Goal: Check status

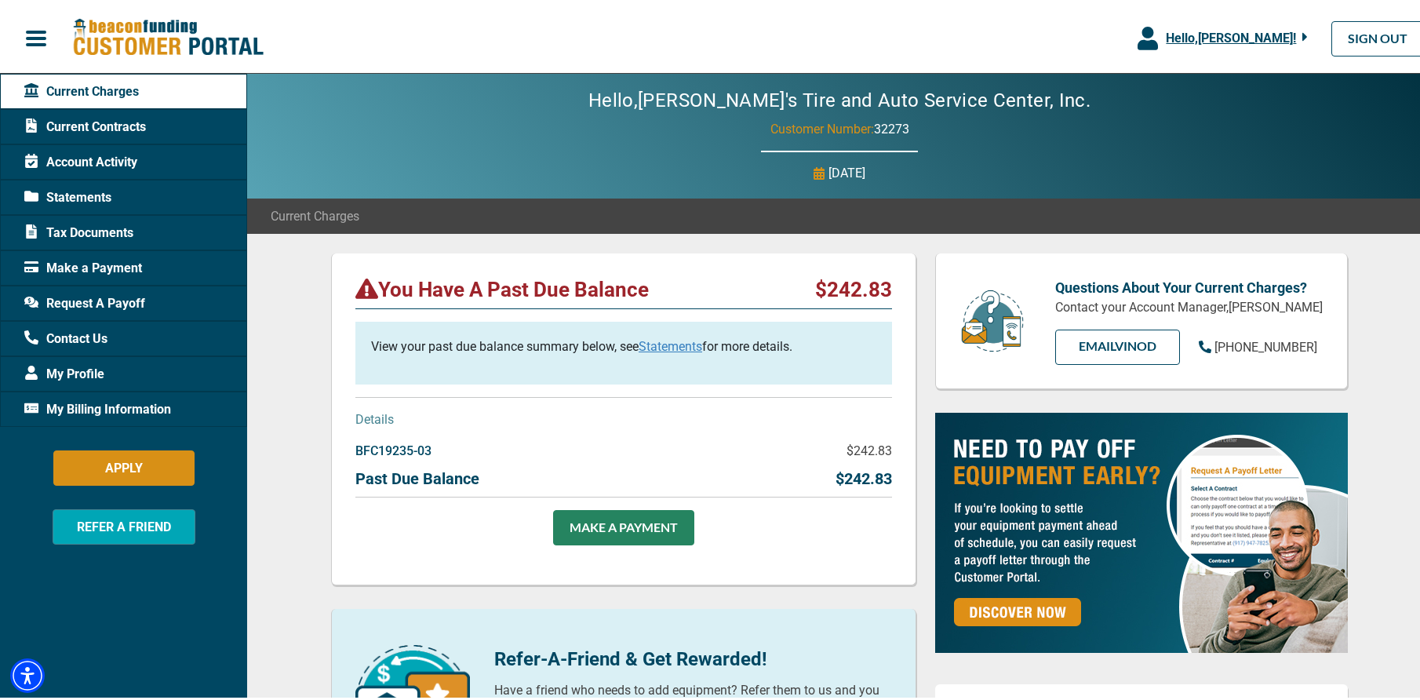
click at [75, 122] on span "Current Contracts" at bounding box center [85, 124] width 122 height 19
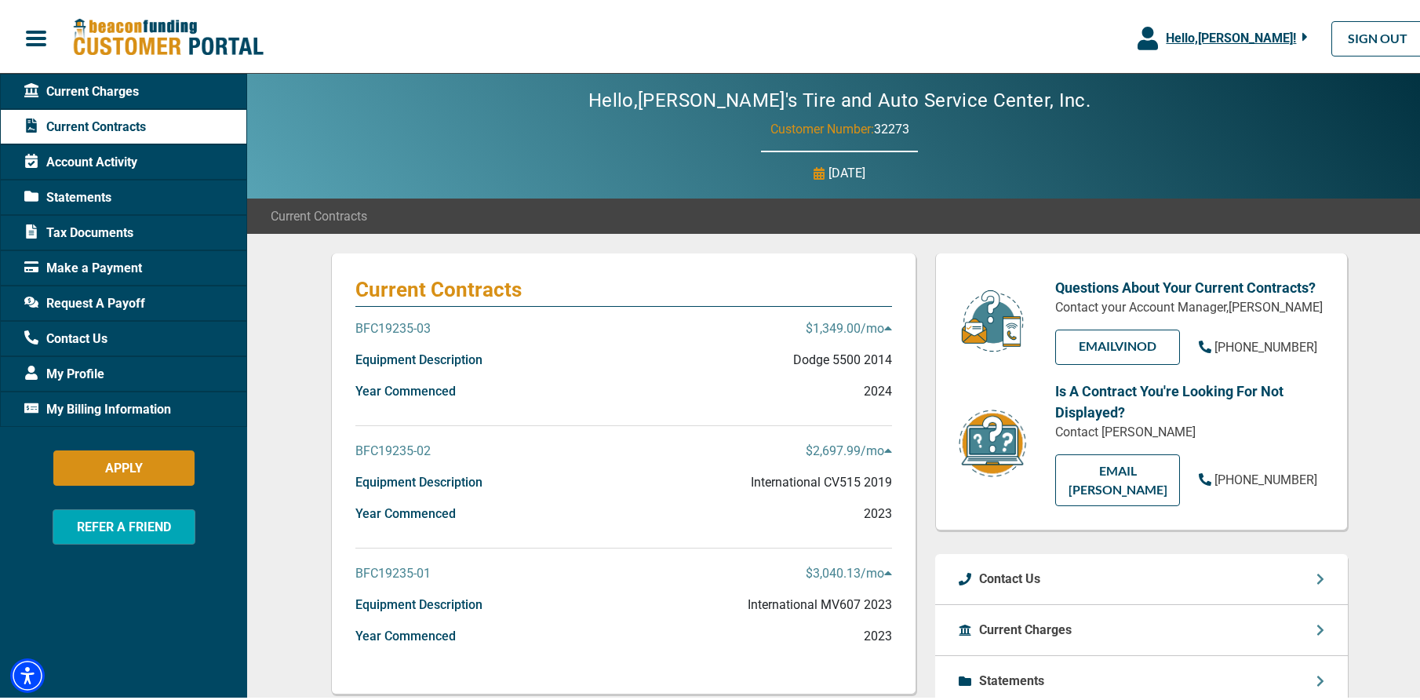
click at [866, 448] on p "$2,697.99 /mo" at bounding box center [849, 448] width 86 height 19
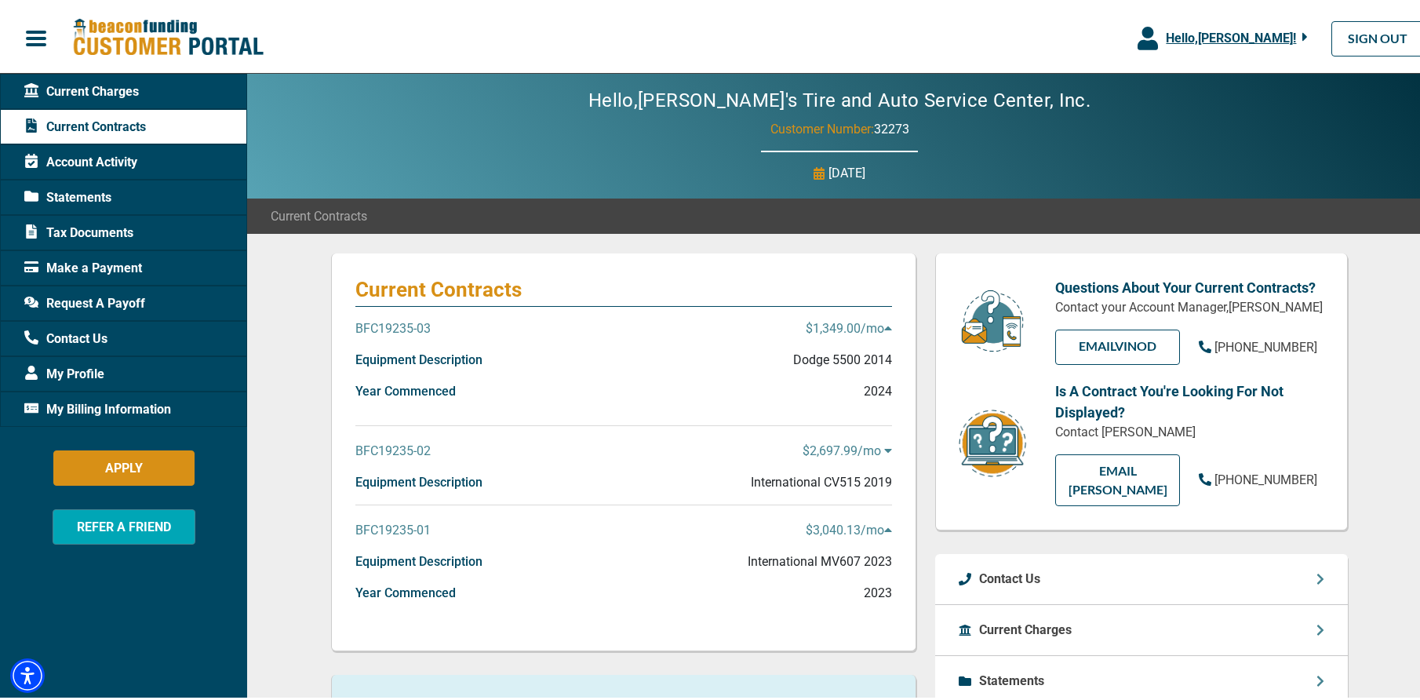
click at [866, 448] on p "$2,697.99 /mo" at bounding box center [847, 448] width 89 height 19
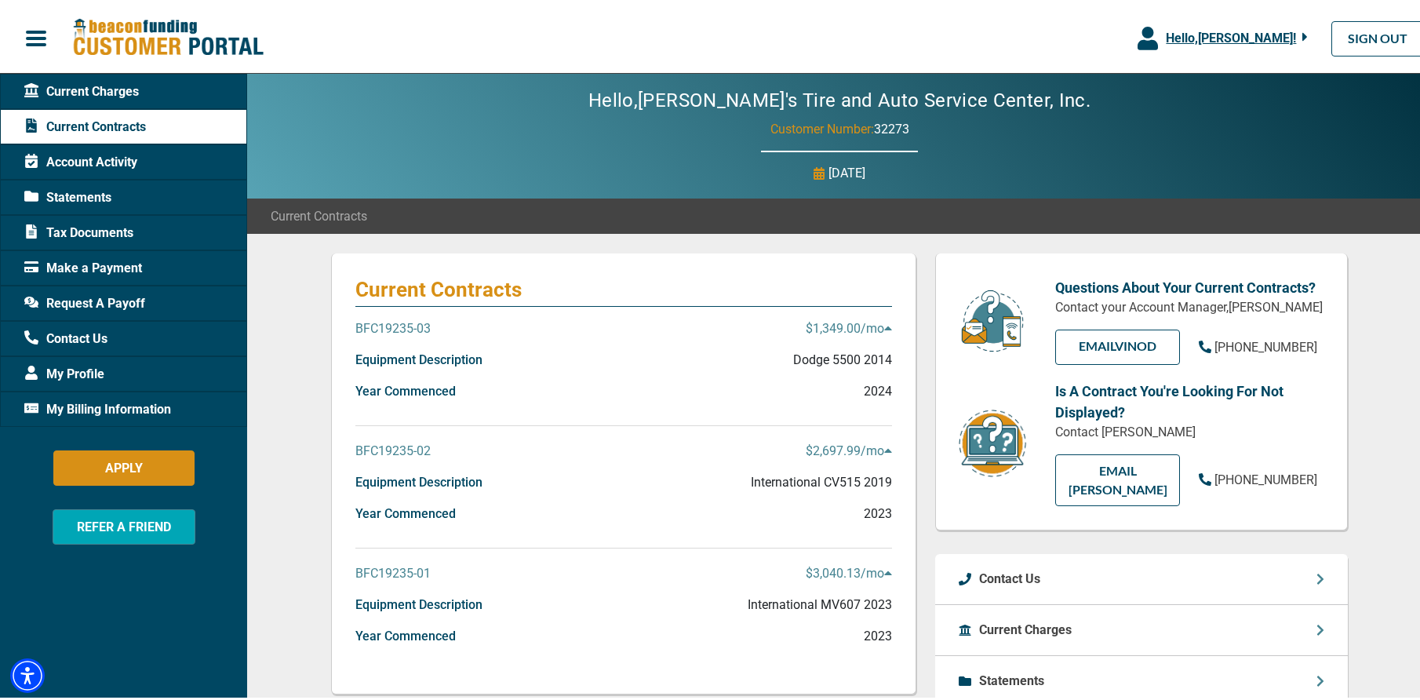
click at [107, 337] on span "Contact Us" at bounding box center [65, 335] width 83 height 19
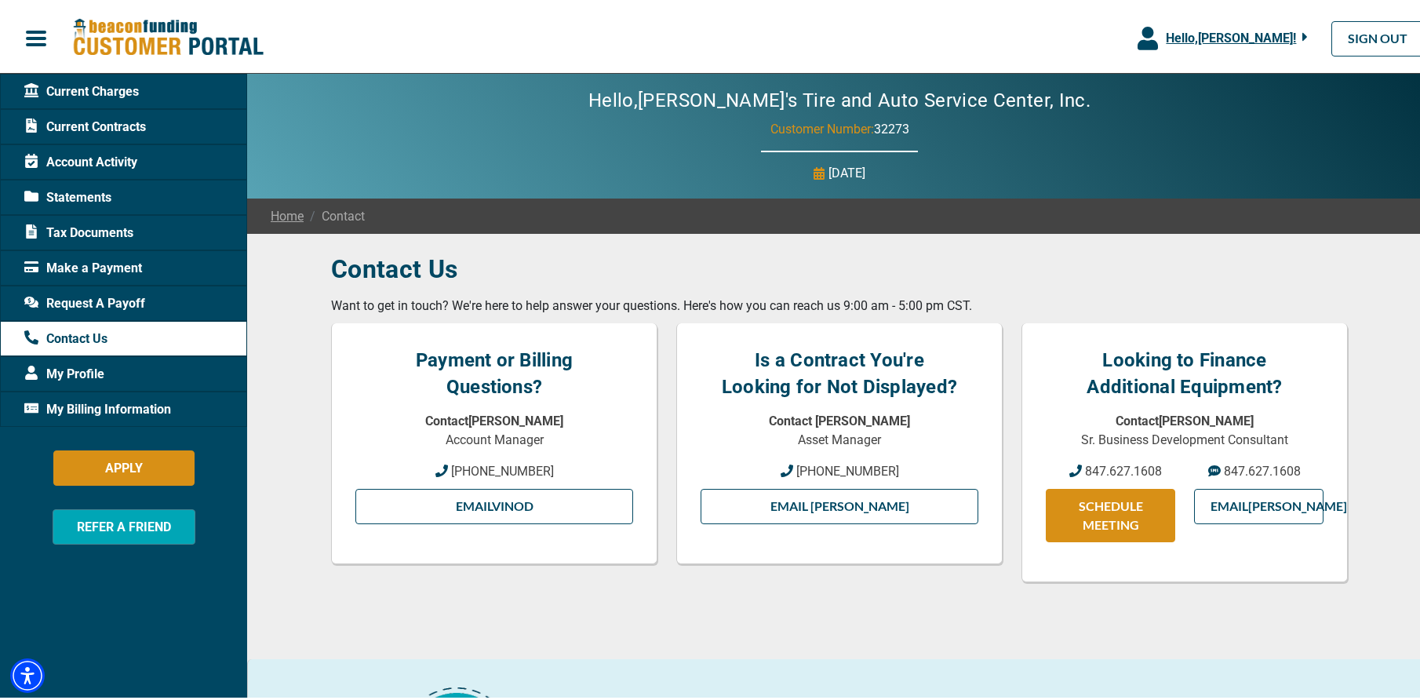
click at [104, 78] on div "Current Charges" at bounding box center [123, 88] width 247 height 35
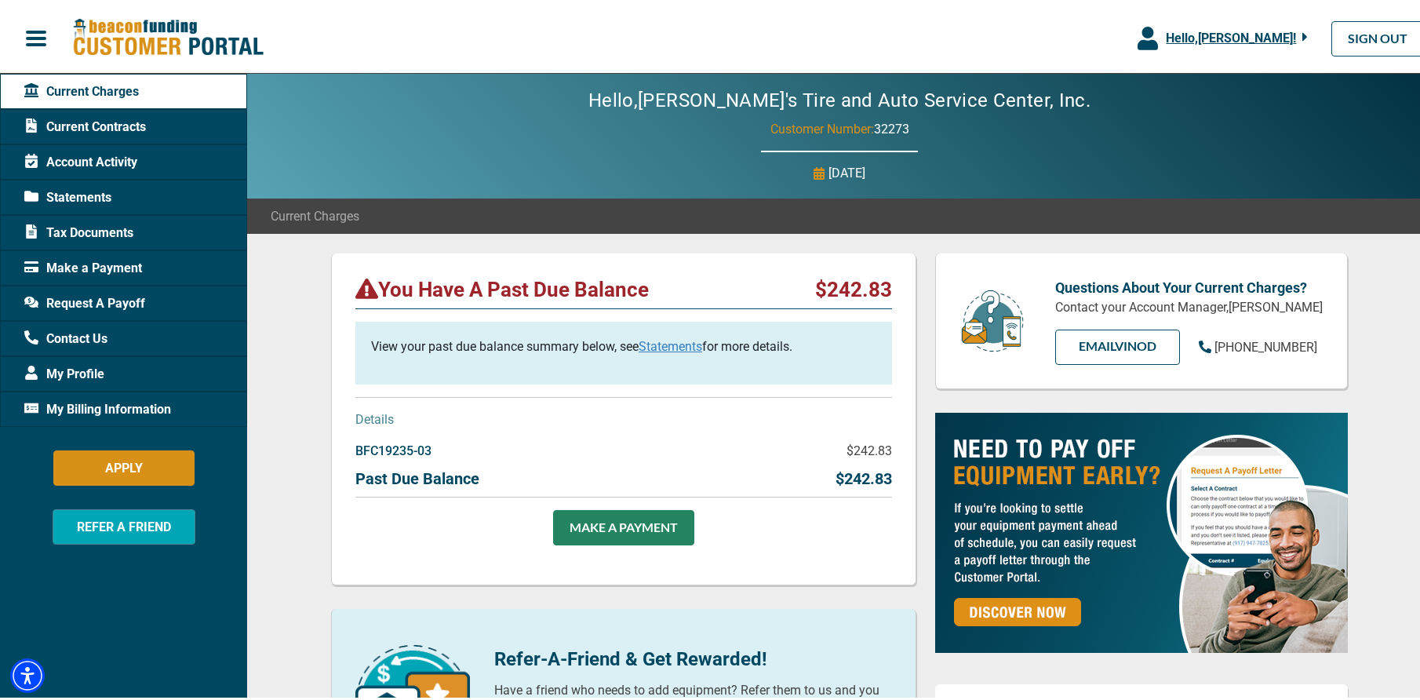
click at [129, 128] on span "Current Contracts" at bounding box center [85, 124] width 122 height 19
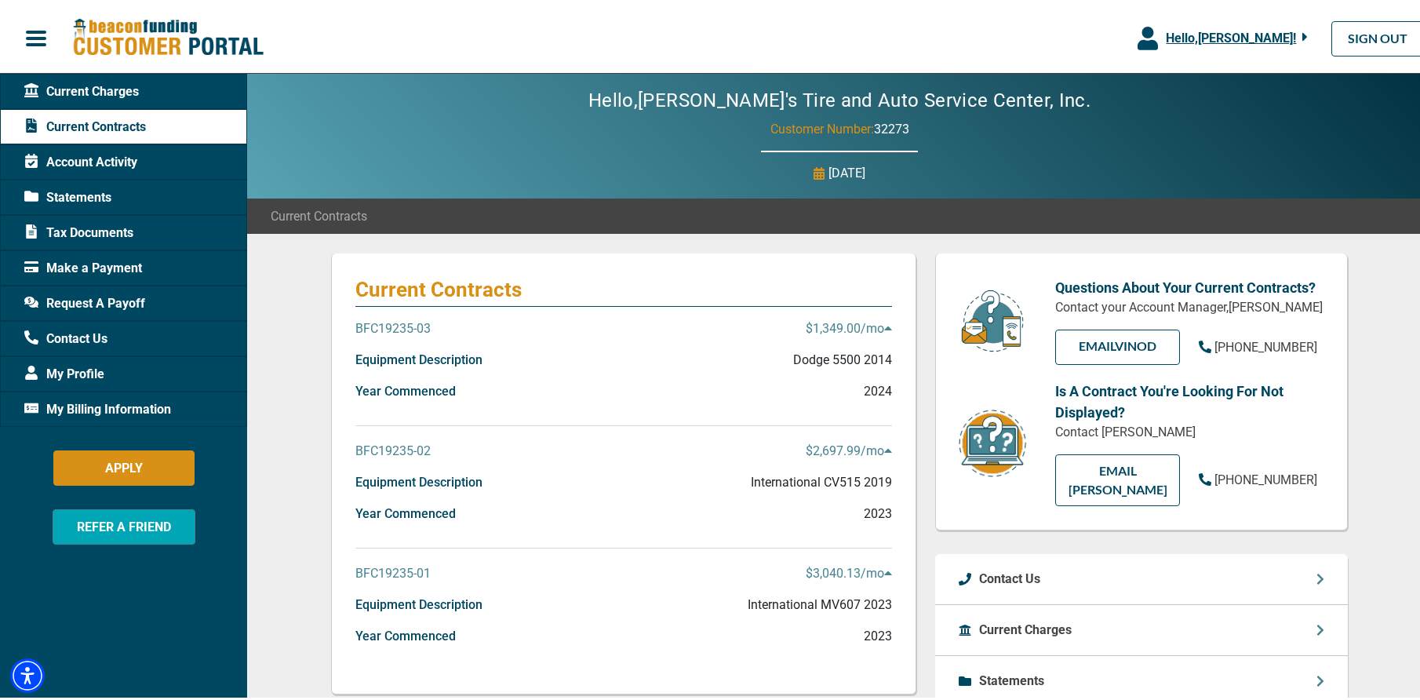
click at [83, 338] on span "Contact Us" at bounding box center [65, 335] width 83 height 19
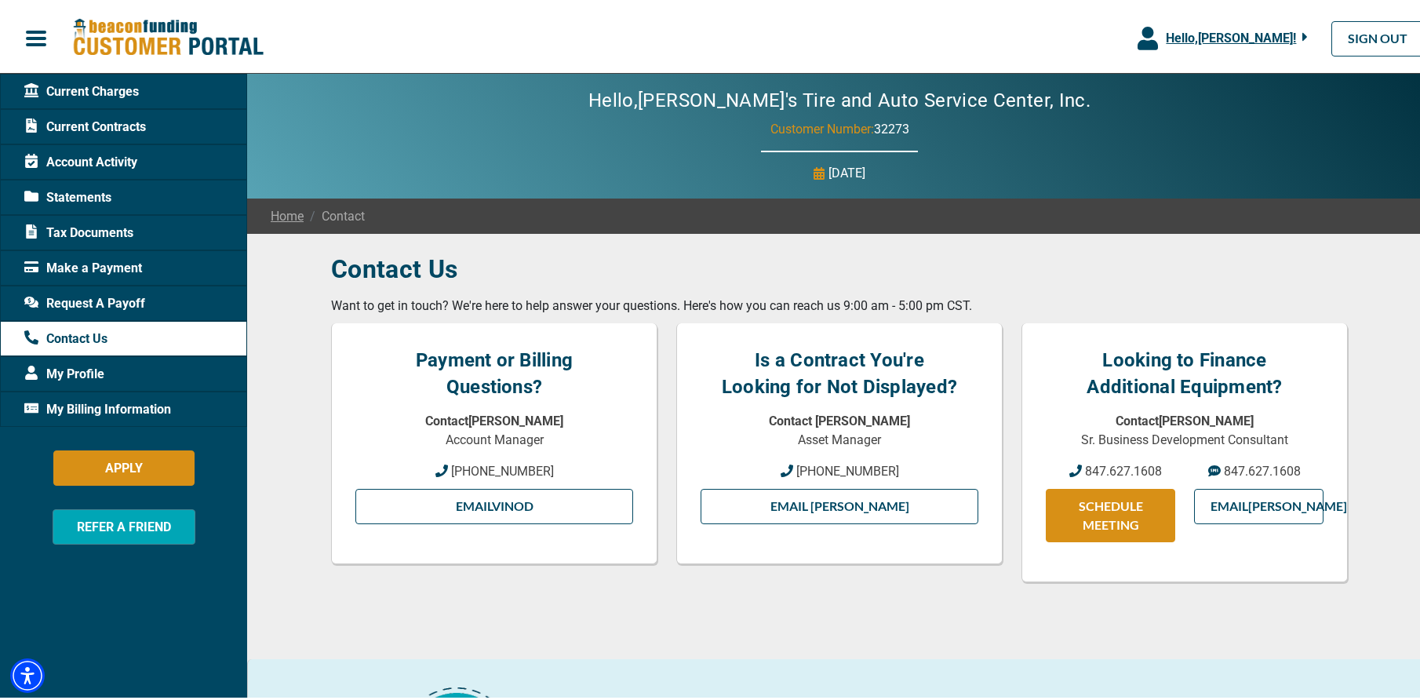
click at [34, 35] on span "button" at bounding box center [36, 36] width 24 height 24
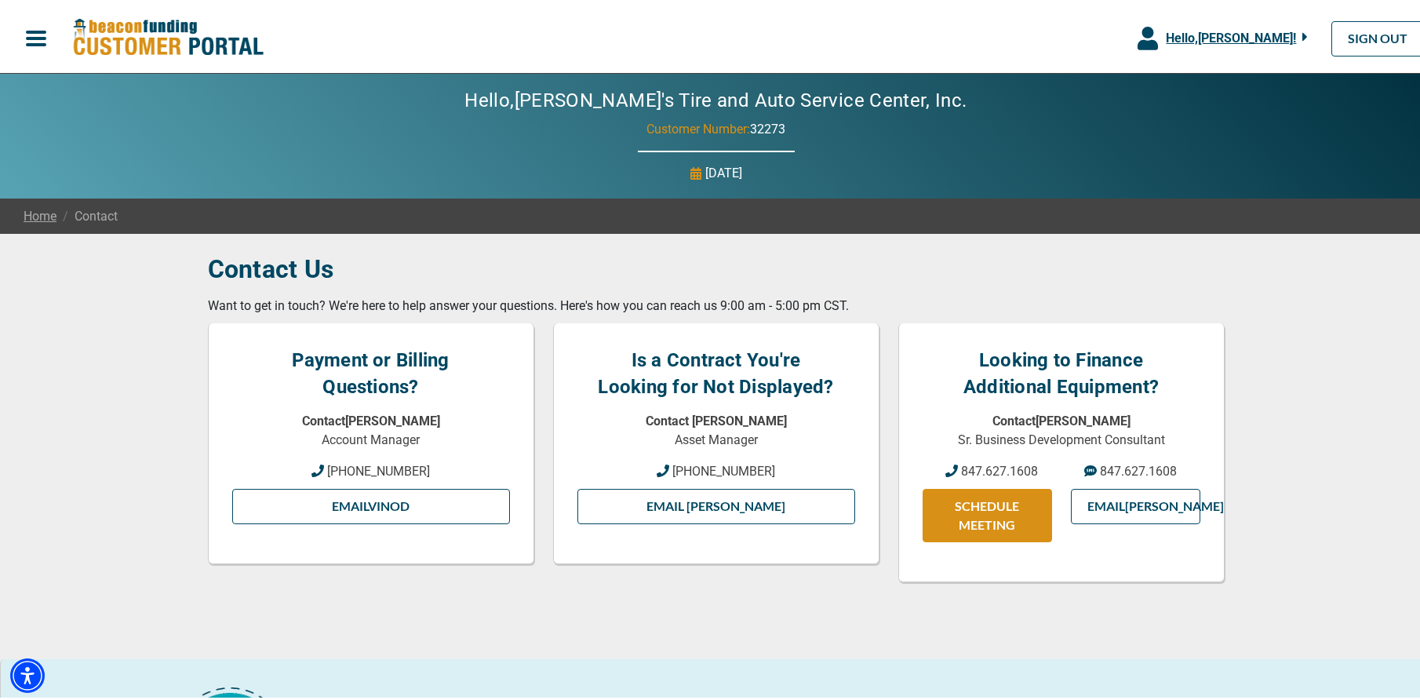
click at [29, 28] on span "button" at bounding box center [36, 36] width 24 height 24
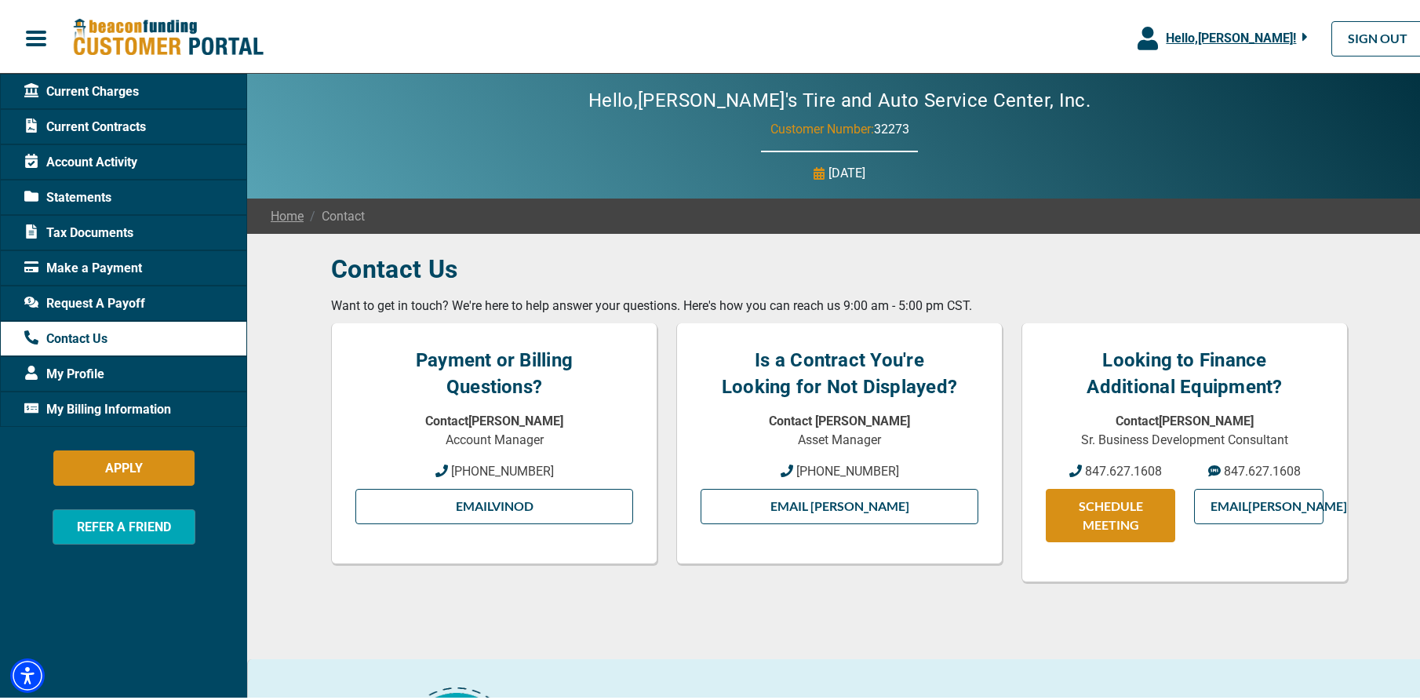
click at [85, 126] on span "Current Contracts" at bounding box center [85, 124] width 122 height 19
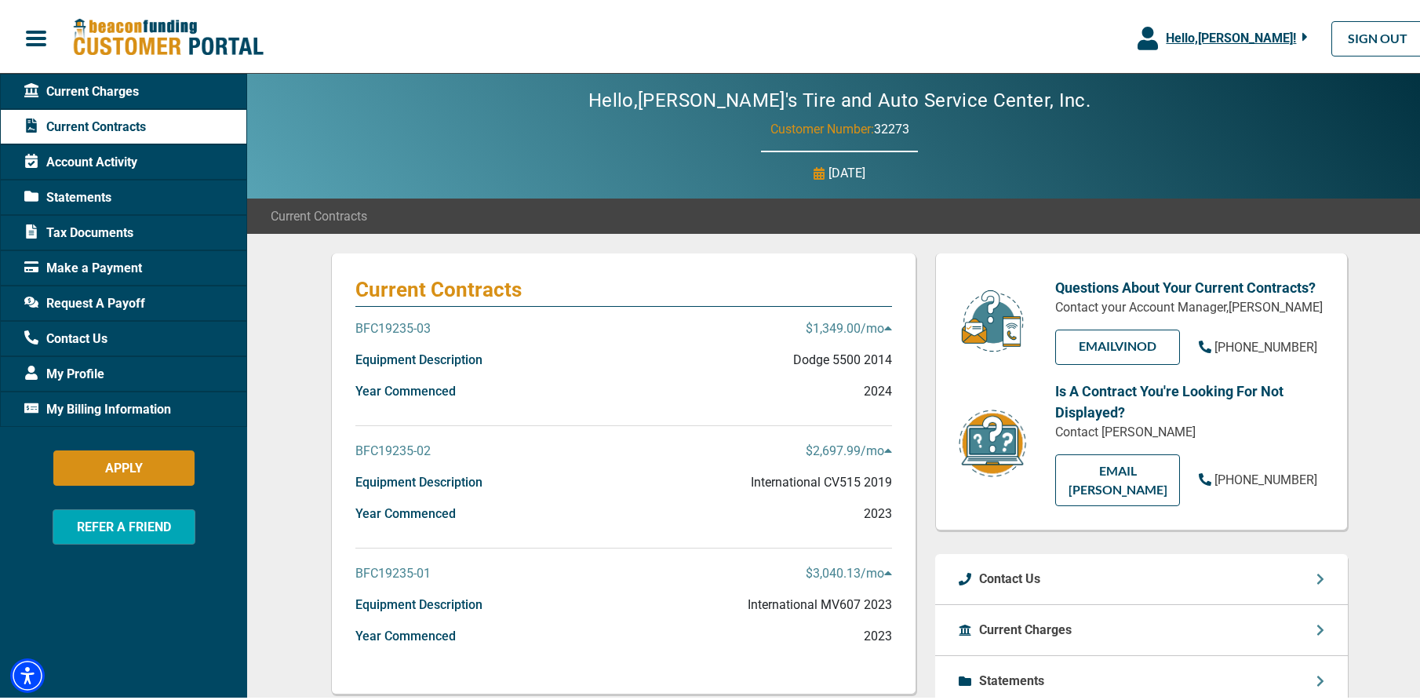
click at [884, 446] on icon at bounding box center [887, 448] width 7 height 4
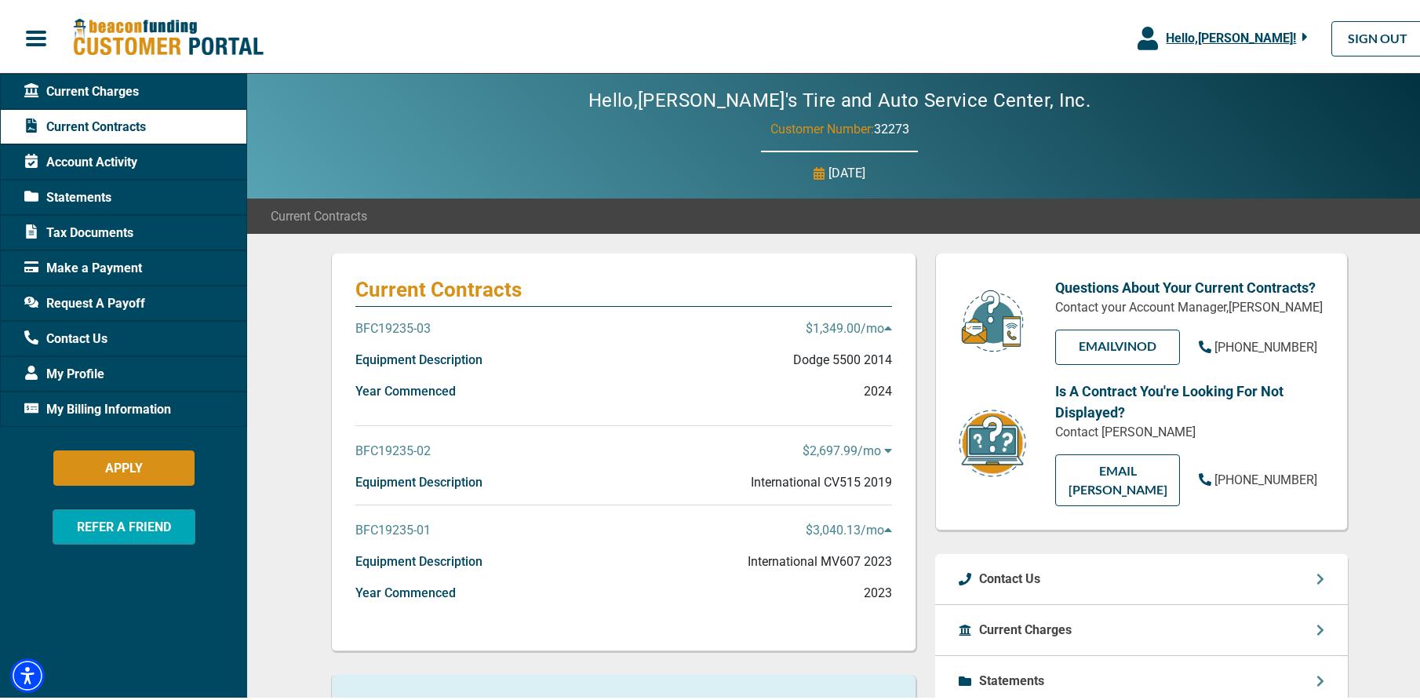
click at [884, 446] on icon at bounding box center [887, 448] width 7 height 4
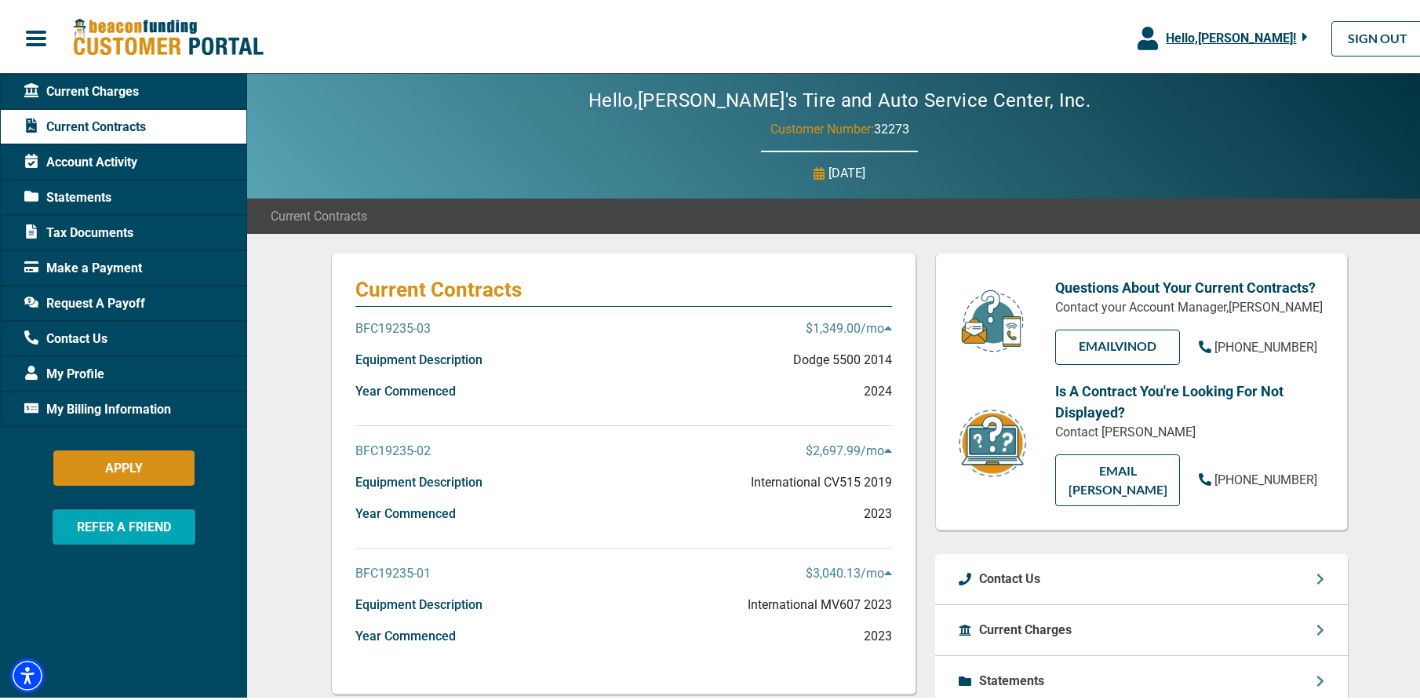
click at [73, 192] on span "Statements" at bounding box center [67, 194] width 87 height 19
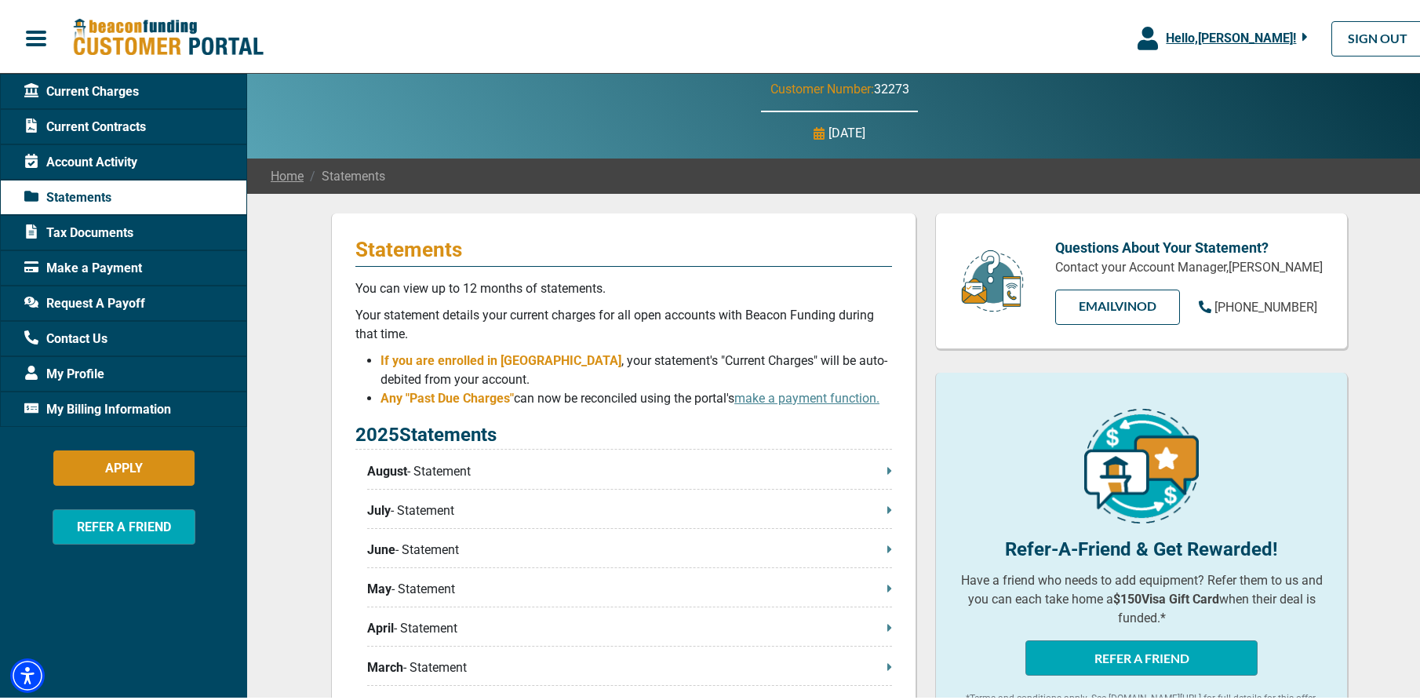
scroll to position [78, 0]
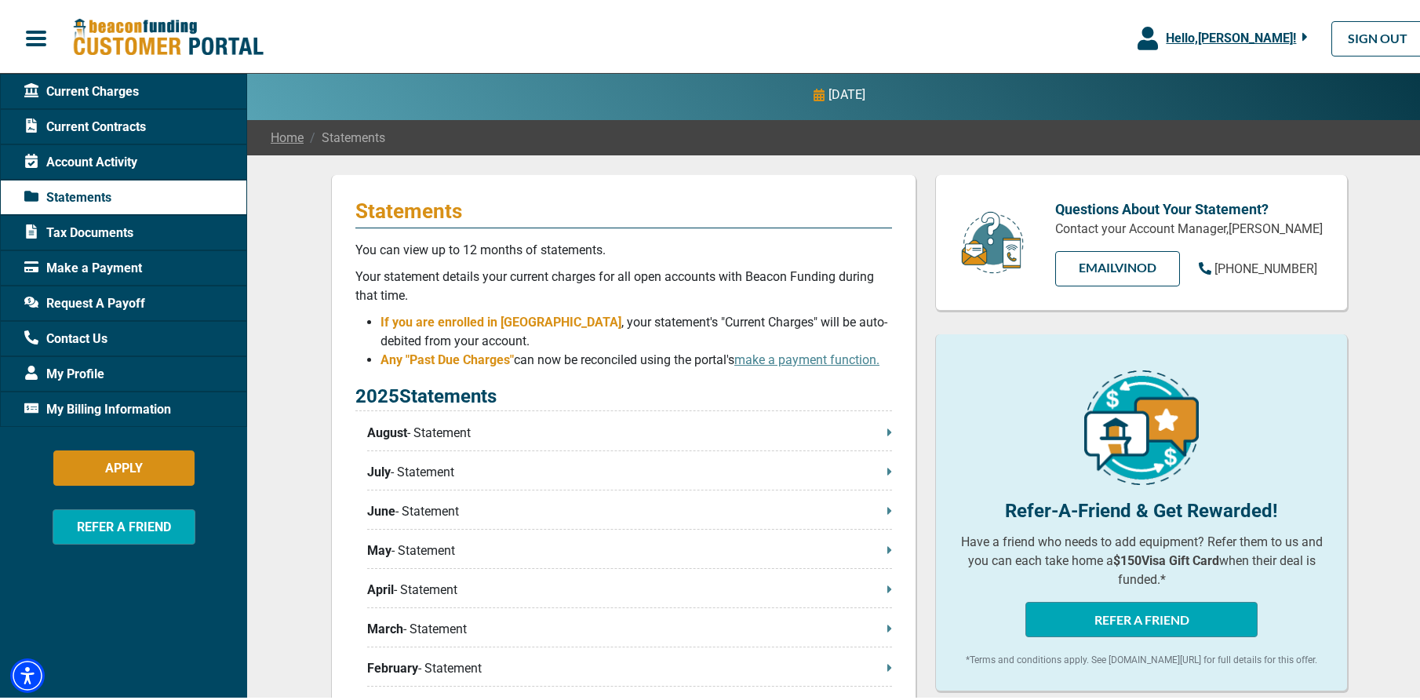
click at [880, 428] on p "August - Statement" at bounding box center [629, 430] width 525 height 19
